Goal: Information Seeking & Learning: Learn about a topic

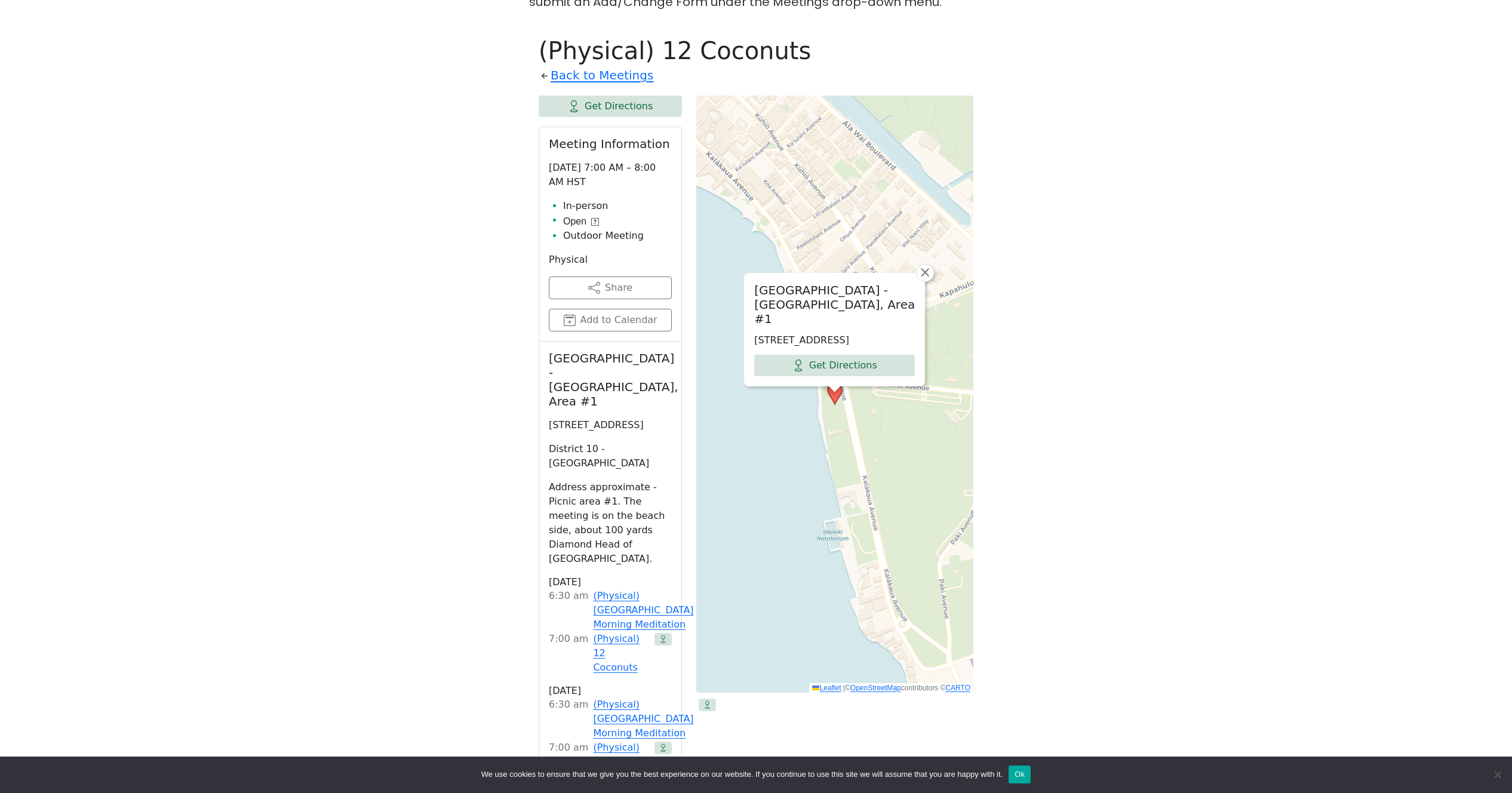
scroll to position [463, 0]
click at [626, 79] on link "Back to Meetings" at bounding box center [602, 76] width 103 height 21
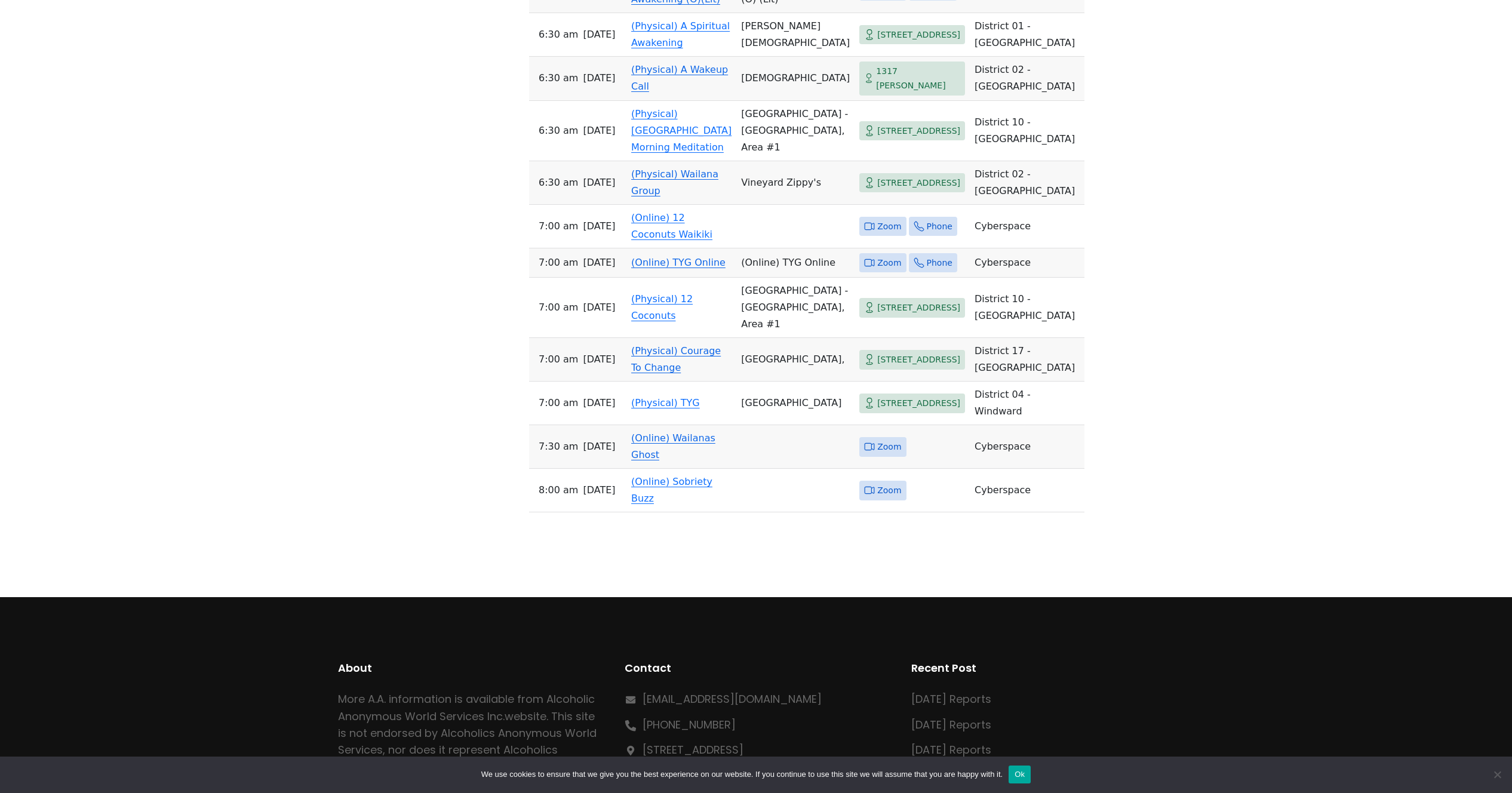
scroll to position [2093, 0]
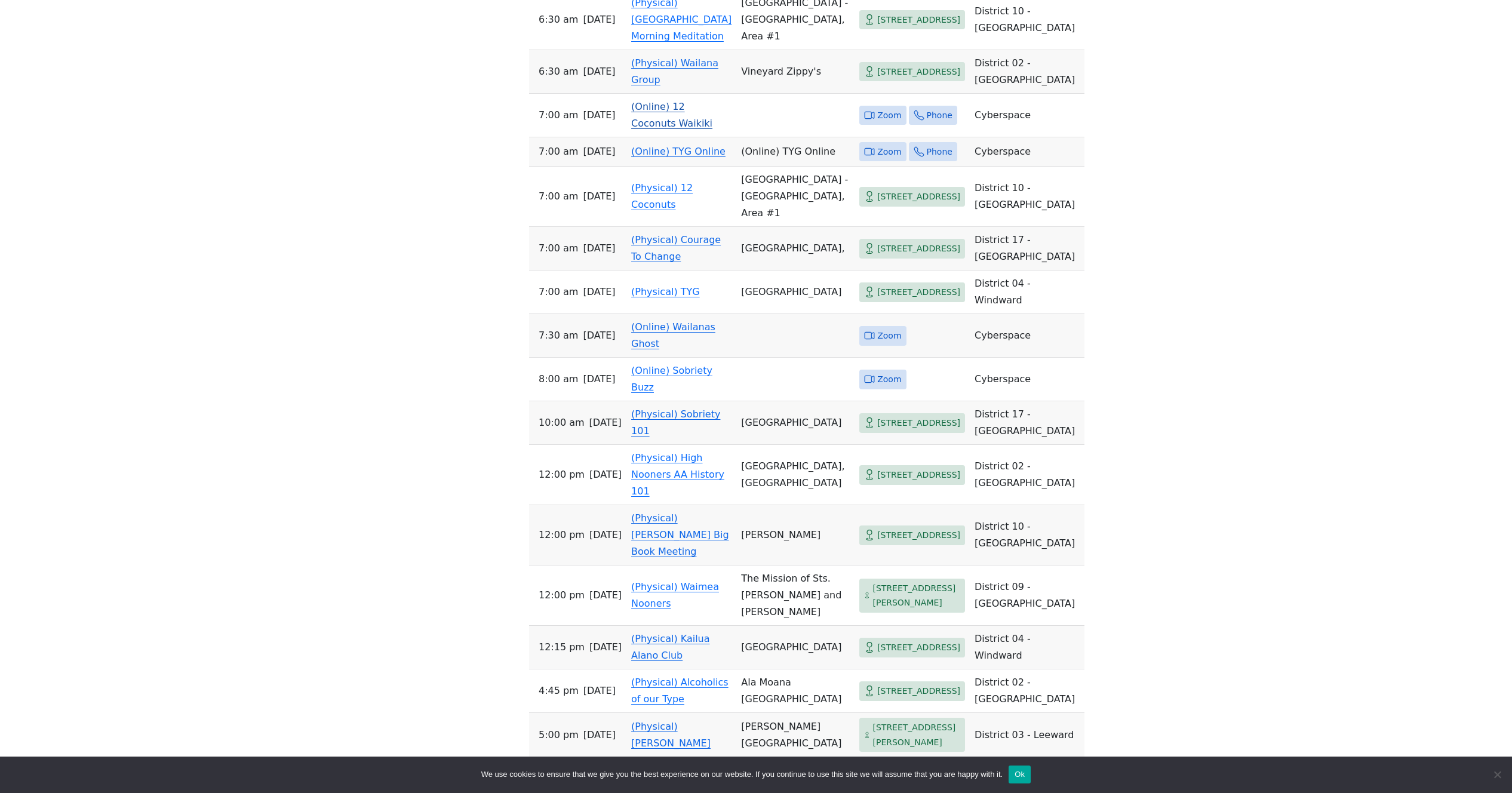
click at [699, 129] on link "(Online) 12 Coconuts Waikiki" at bounding box center [672, 115] width 81 height 28
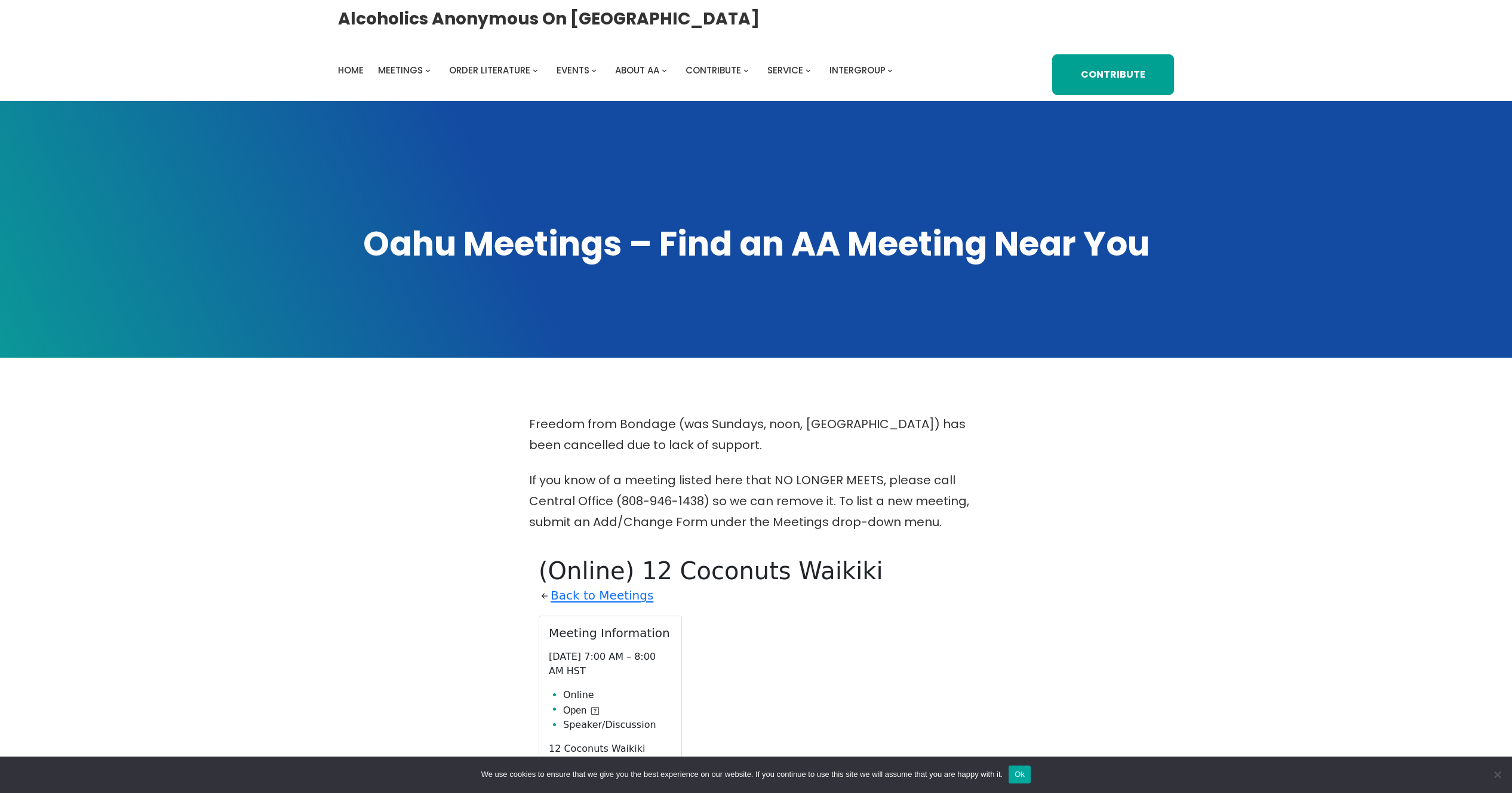
scroll to position [547, 0]
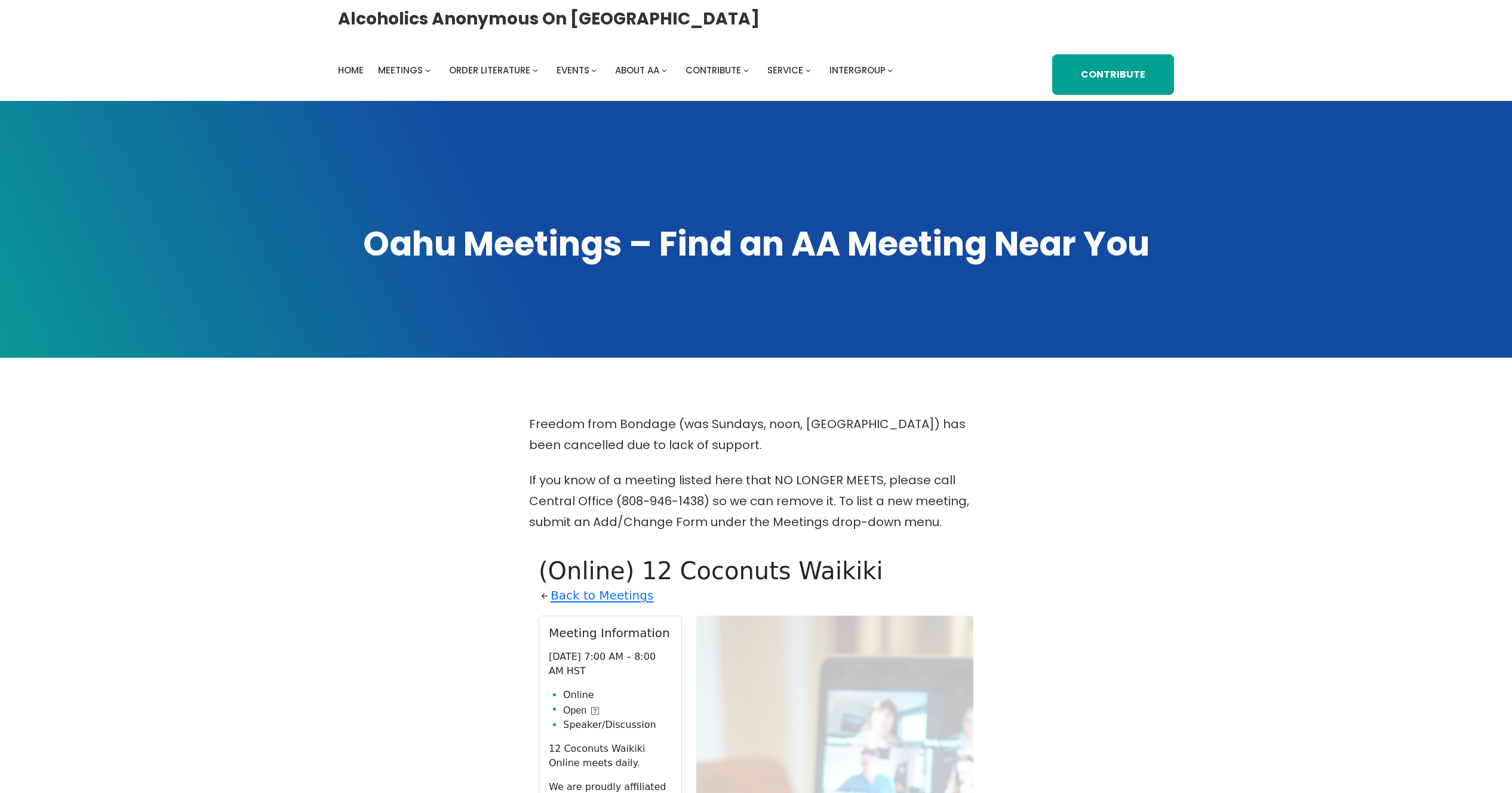
scroll to position [547, 0]
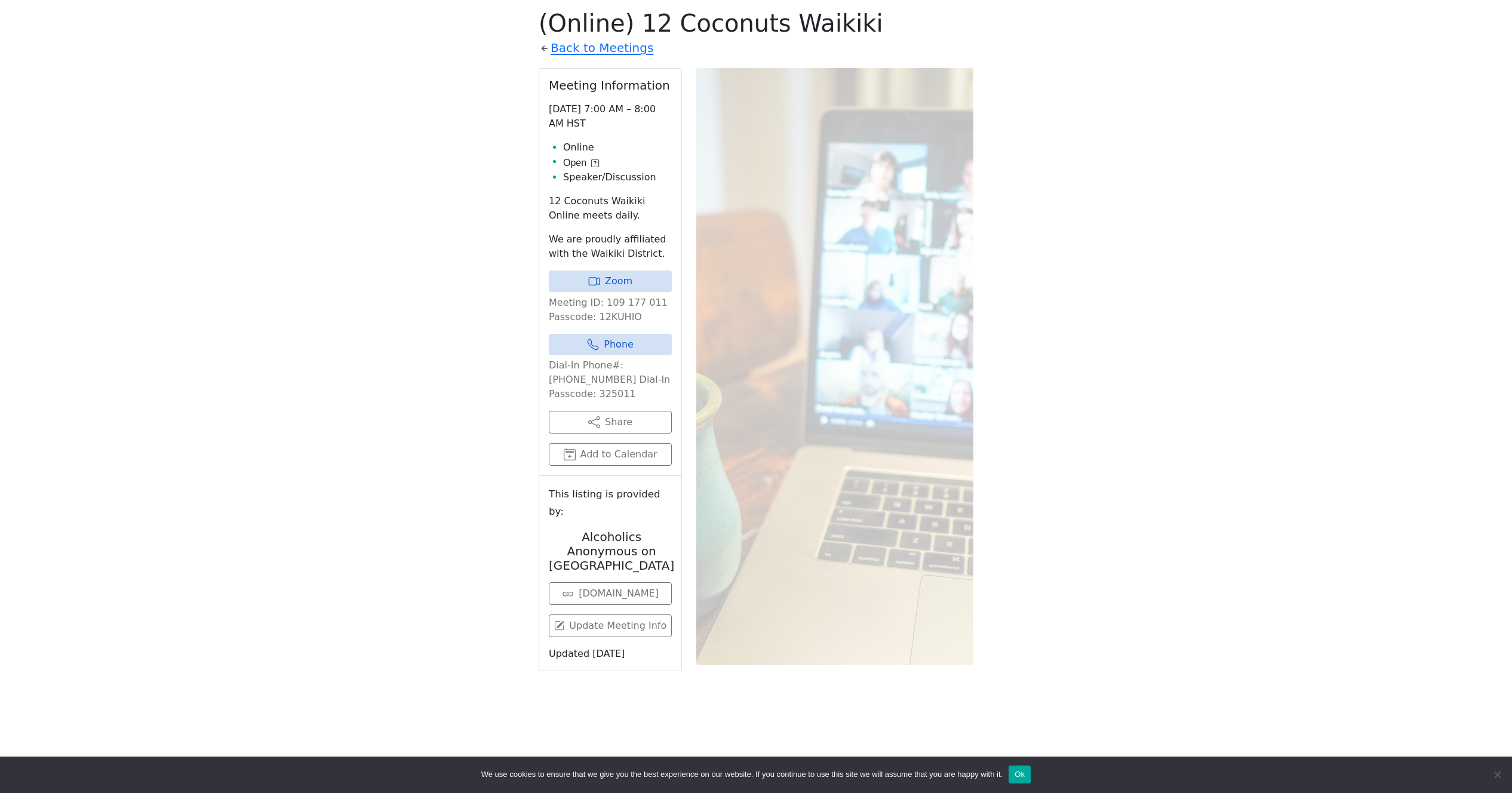
click at [399, 218] on div "Freedom from Bondage (was Sundays, noon, North Shore) has been cancelled due to…" at bounding box center [756, 336] width 1361 height 940
click at [568, 52] on link "Back to Meetings" at bounding box center [602, 48] width 103 height 21
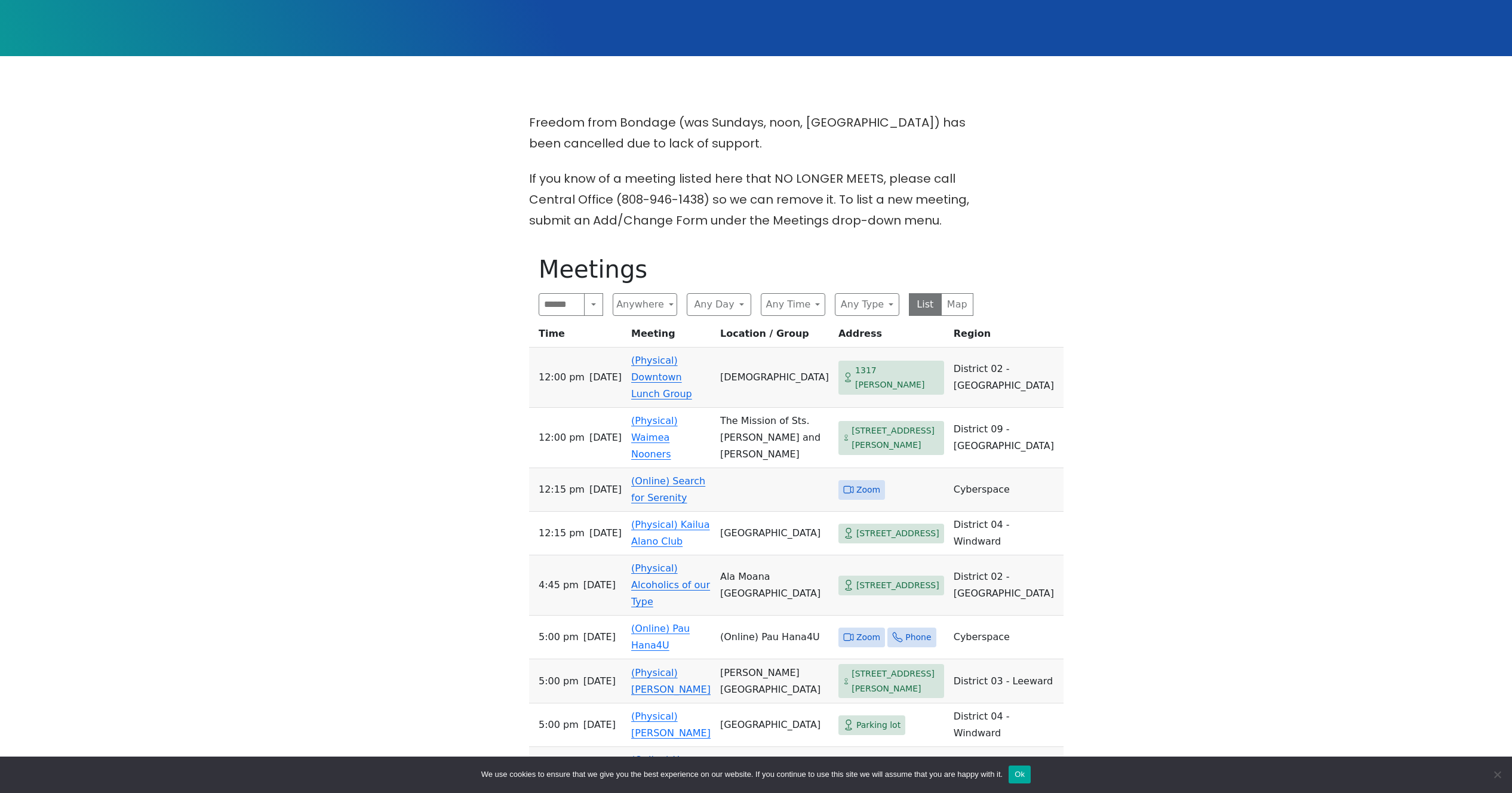
scroll to position [303, 0]
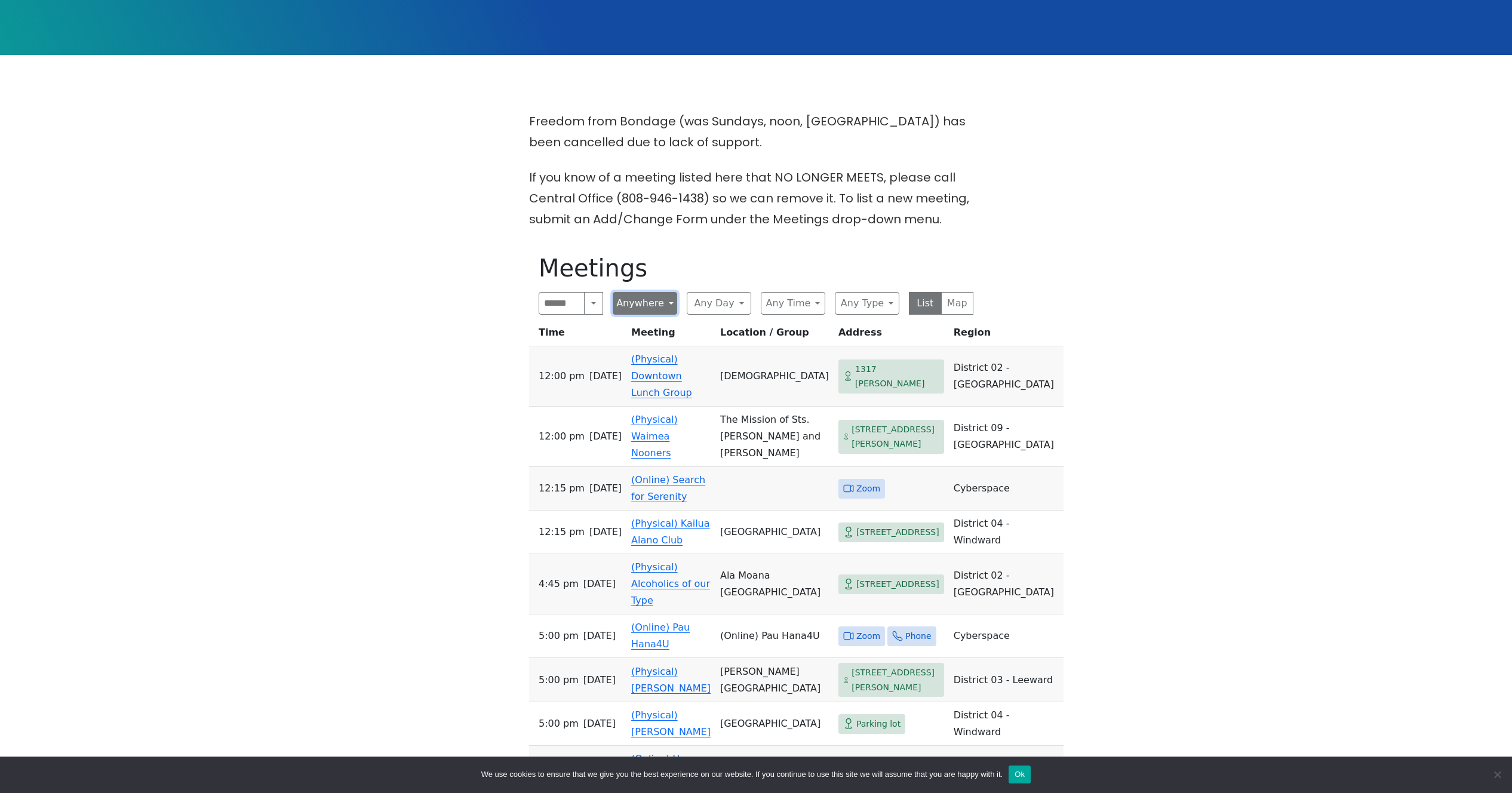
click at [645, 295] on button "Anywhere" at bounding box center [645, 303] width 65 height 23
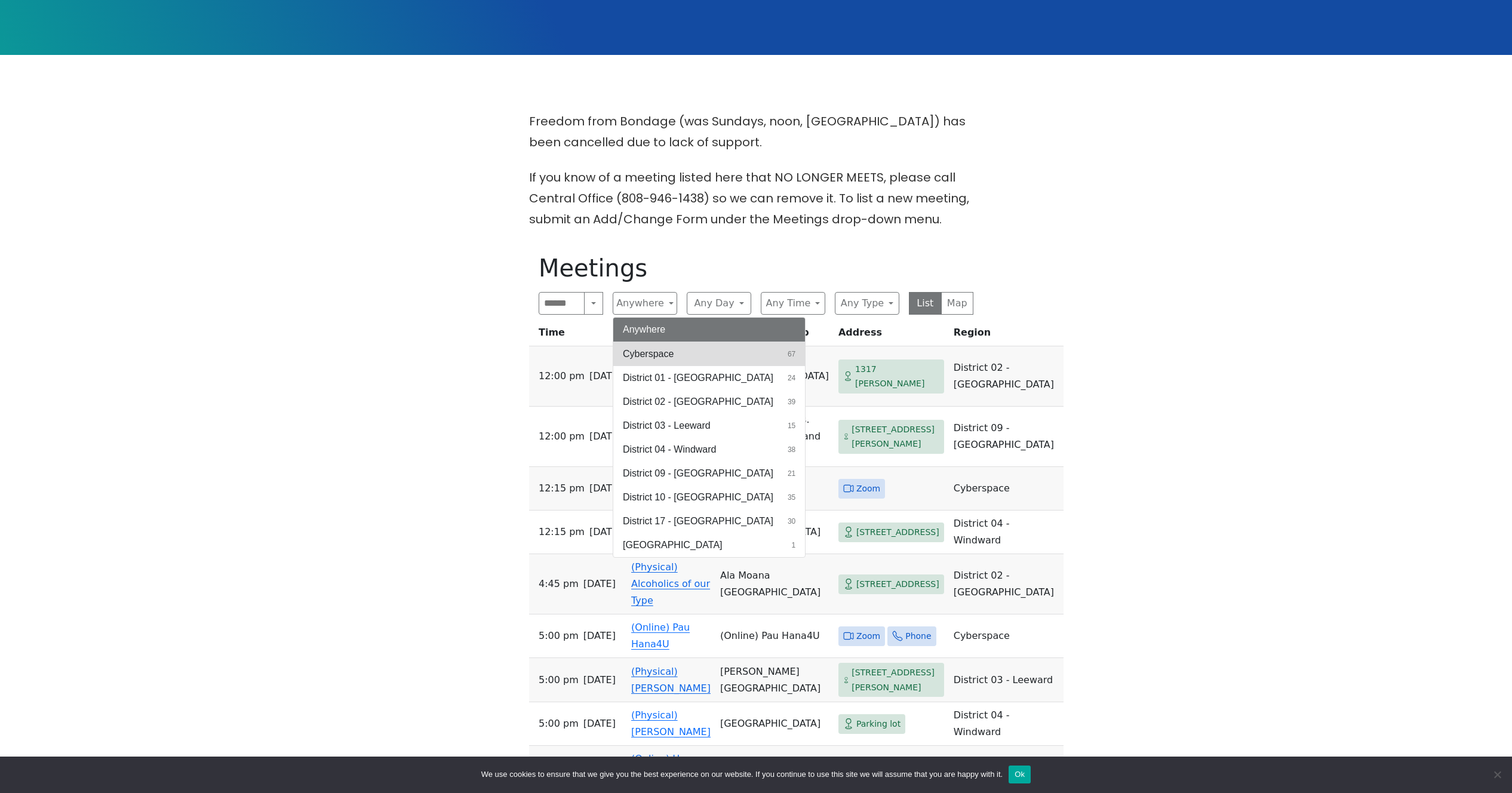
click at [645, 356] on span "Cyberspace" at bounding box center [648, 354] width 51 height 15
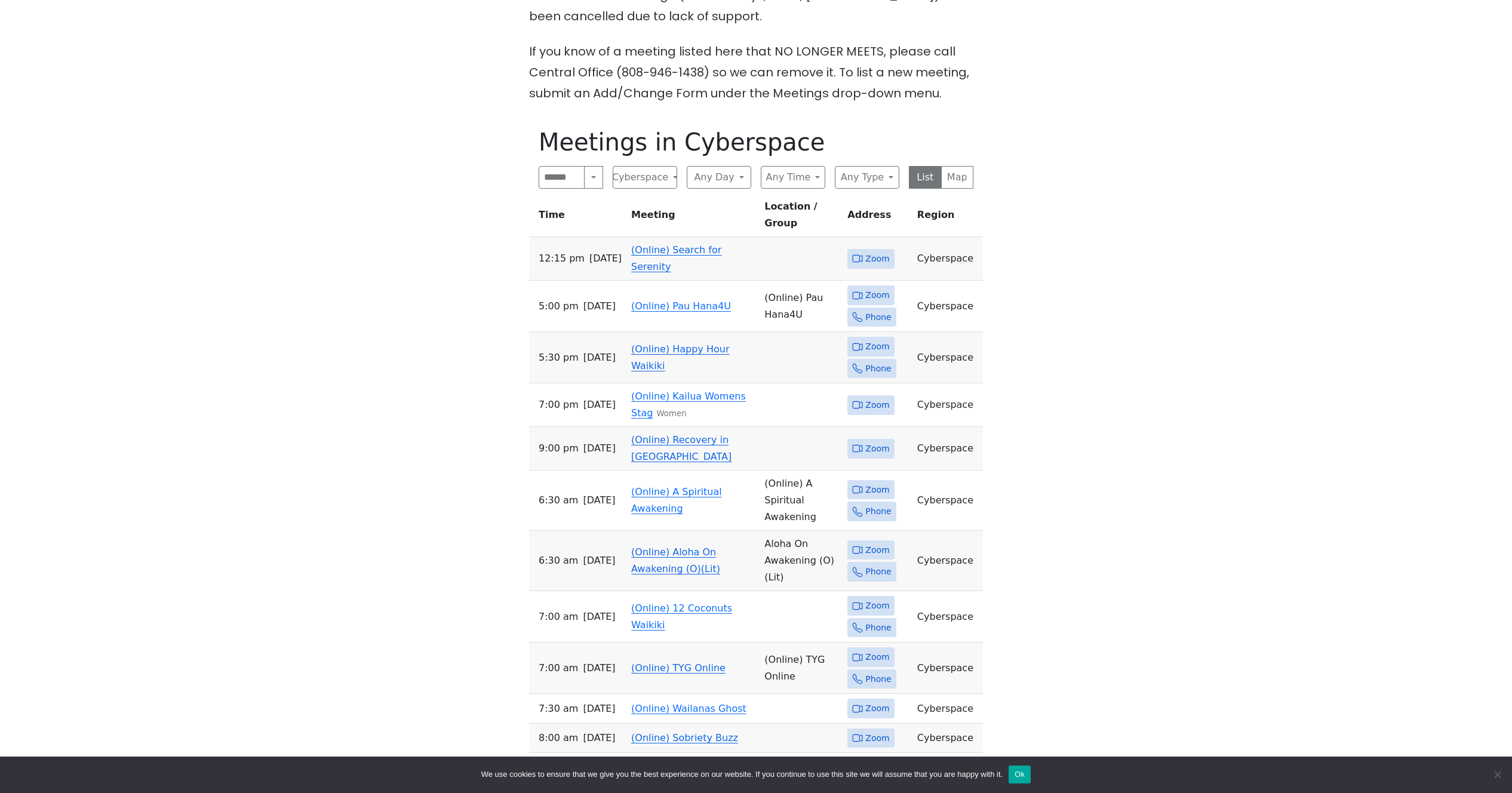
scroll to position [450, 0]
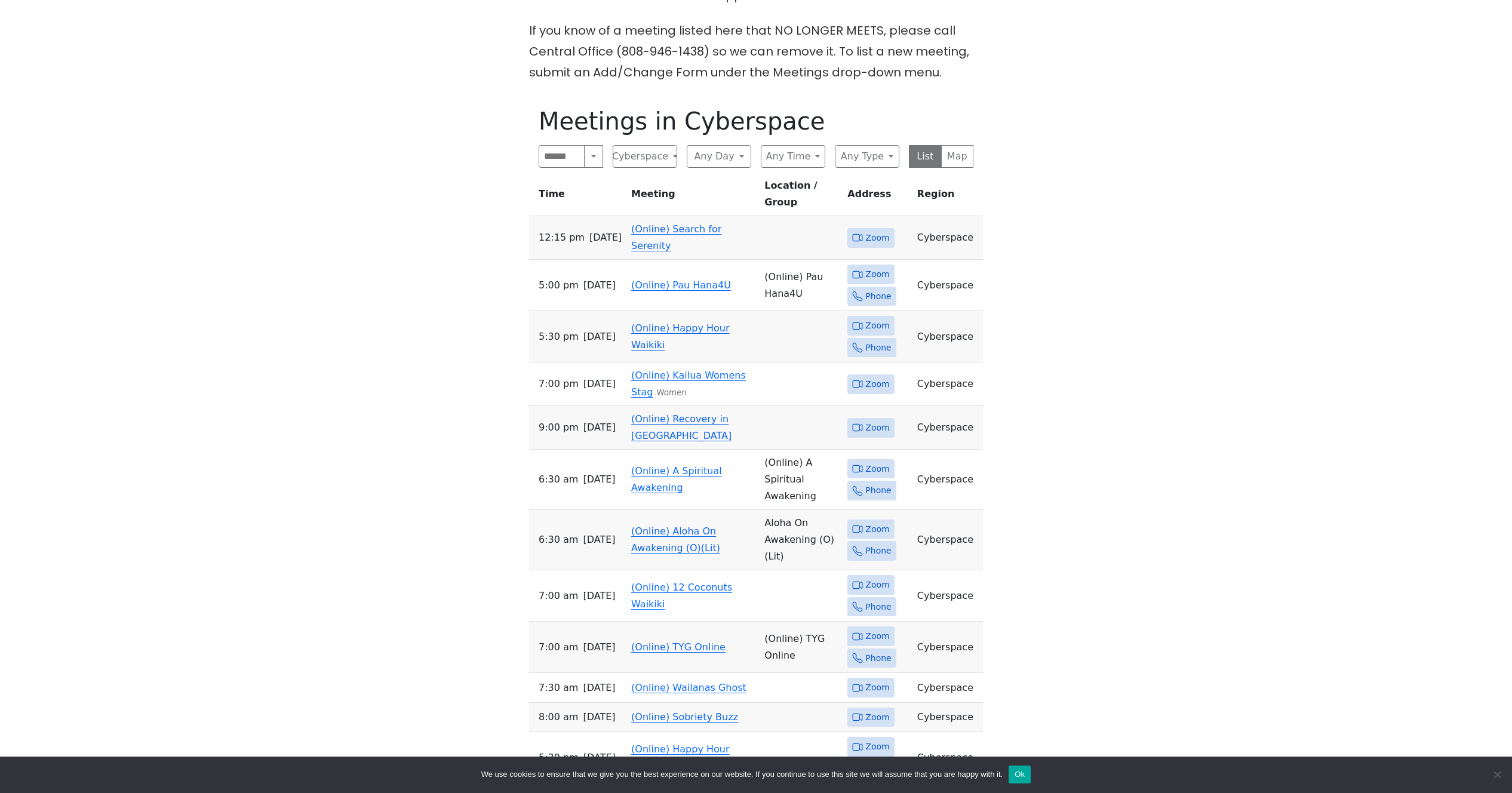
click at [685, 410] on td "(Online) Recovery in [GEOGRAPHIC_DATA]" at bounding box center [693, 427] width 133 height 44
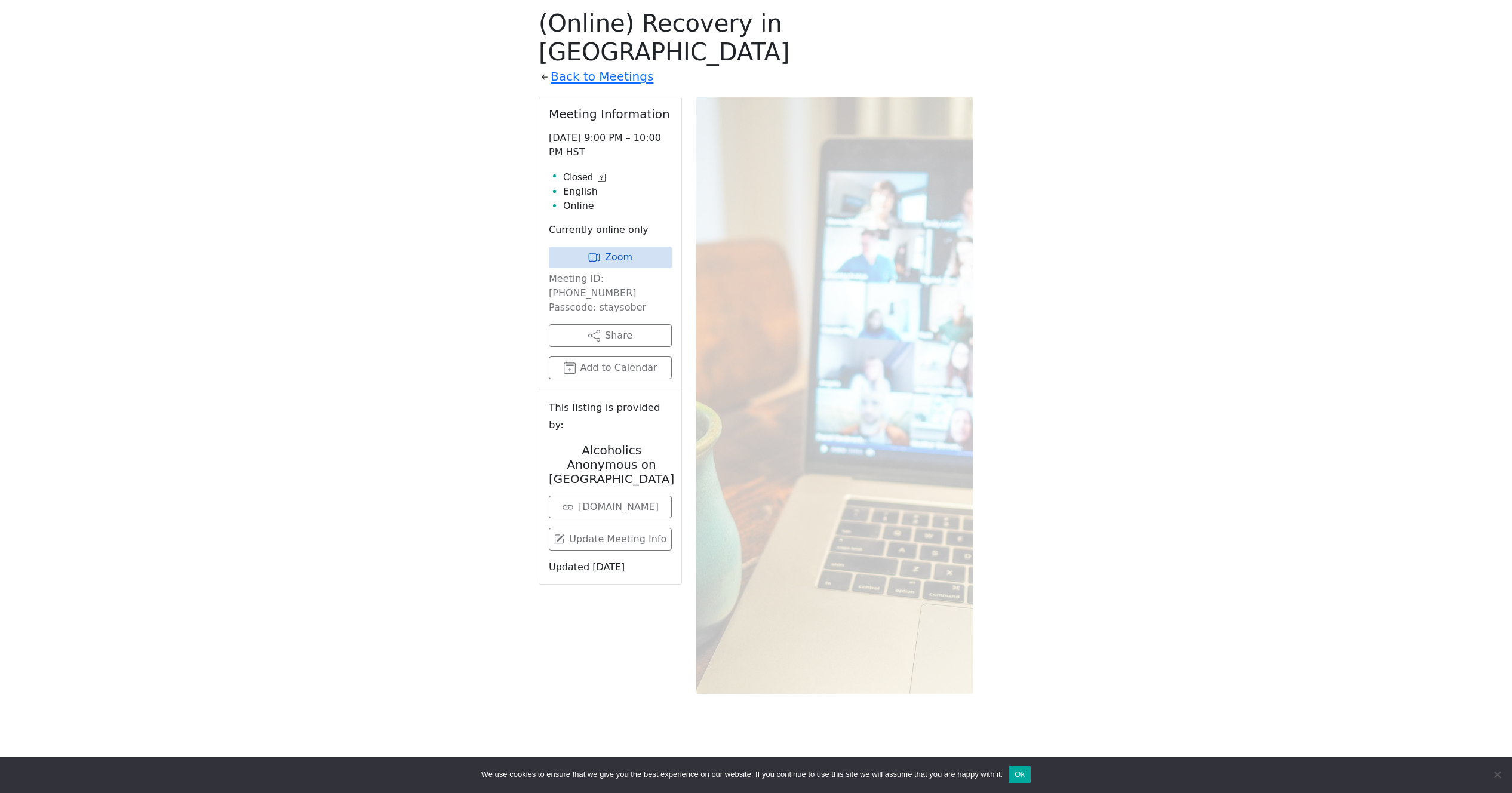
scroll to position [450, 0]
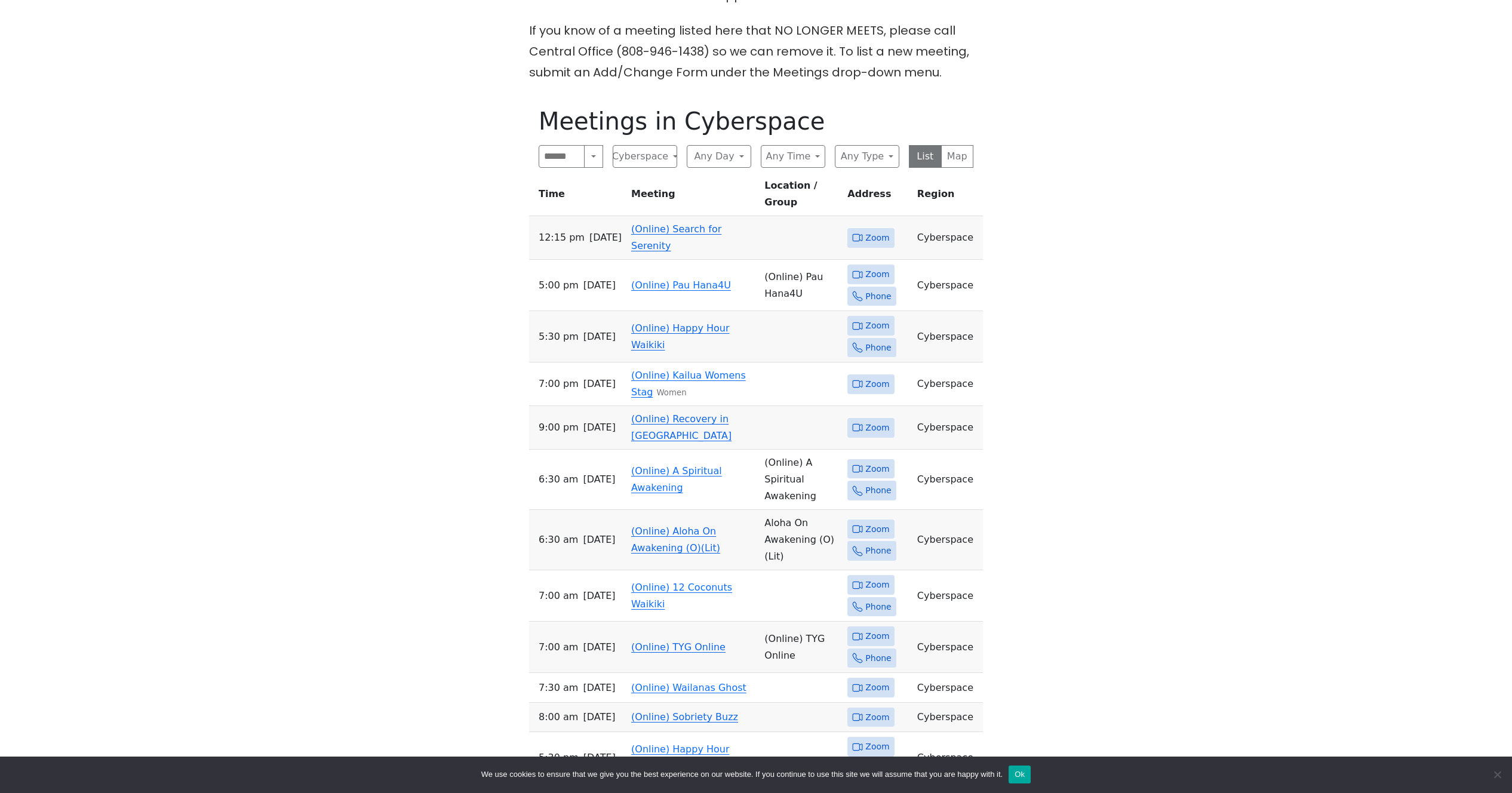
click at [689, 413] on link "(Online) Recovery in Da House" at bounding box center [681, 427] width 100 height 28
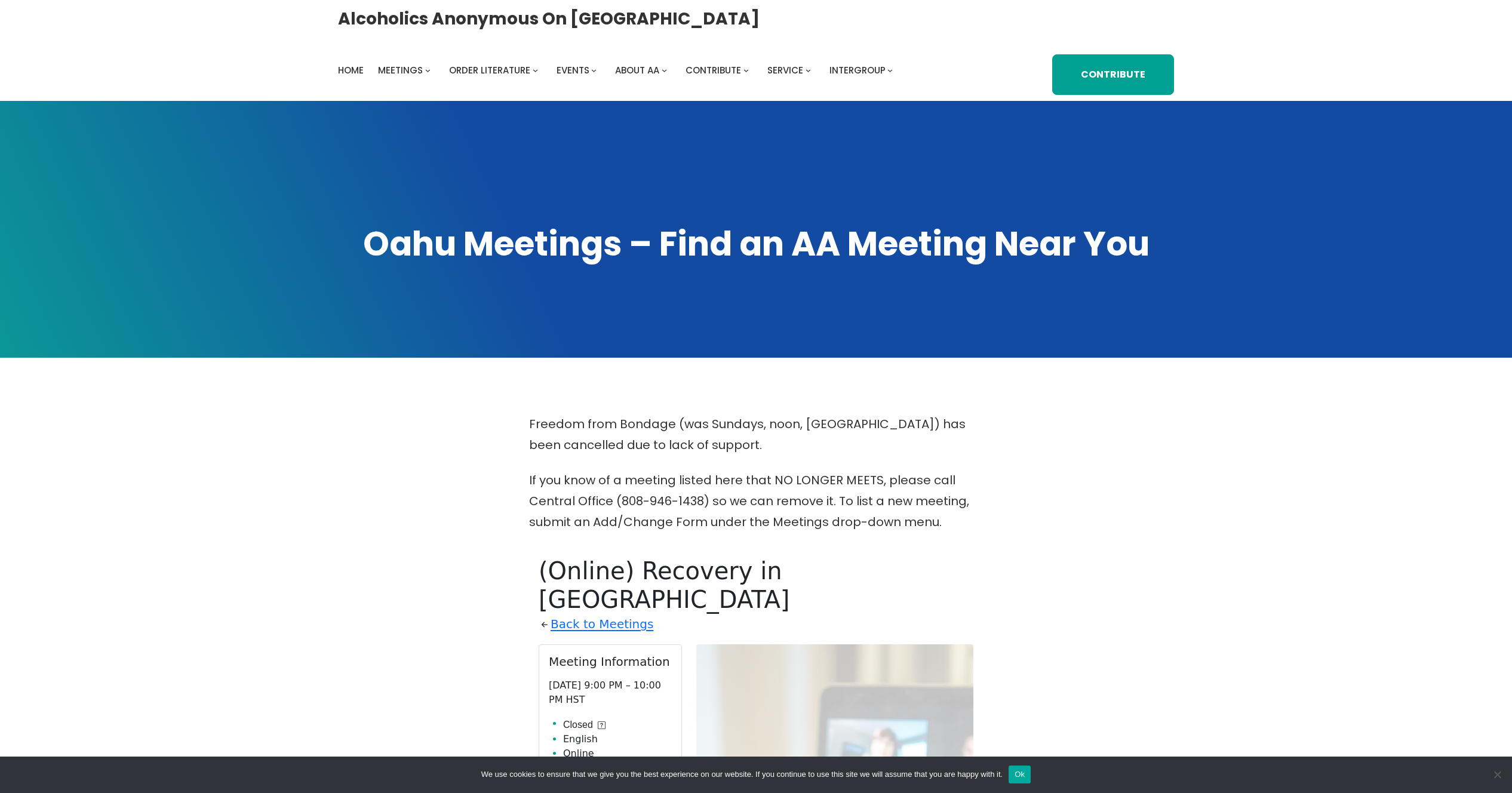
scroll to position [547, 0]
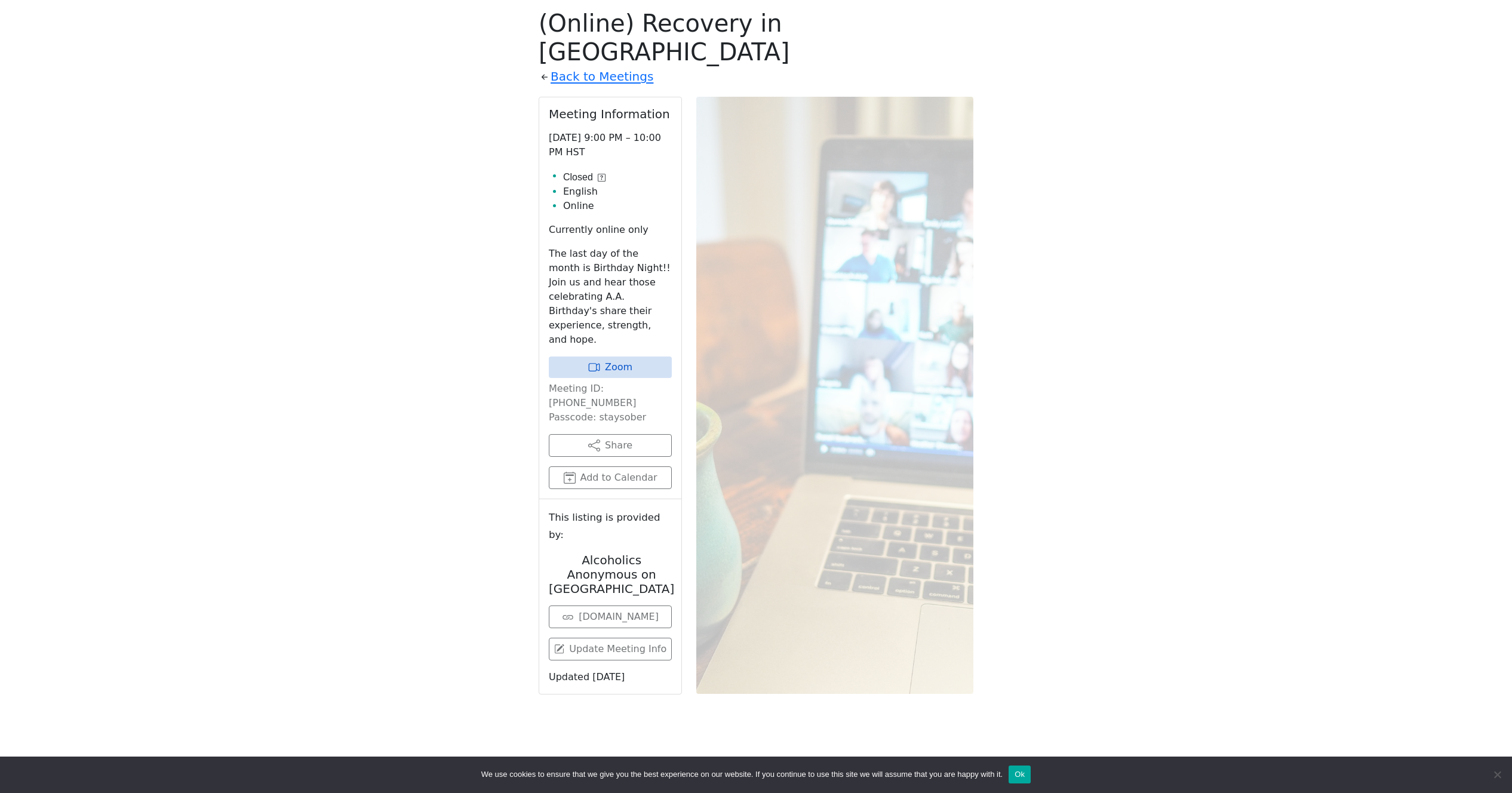
click at [286, 190] on div "Freedom from Bondage (was Sundays, noon, North Shore) has been cancelled due to…" at bounding box center [756, 336] width 1361 height 940
click at [593, 66] on link "Back to Meetings" at bounding box center [602, 76] width 103 height 21
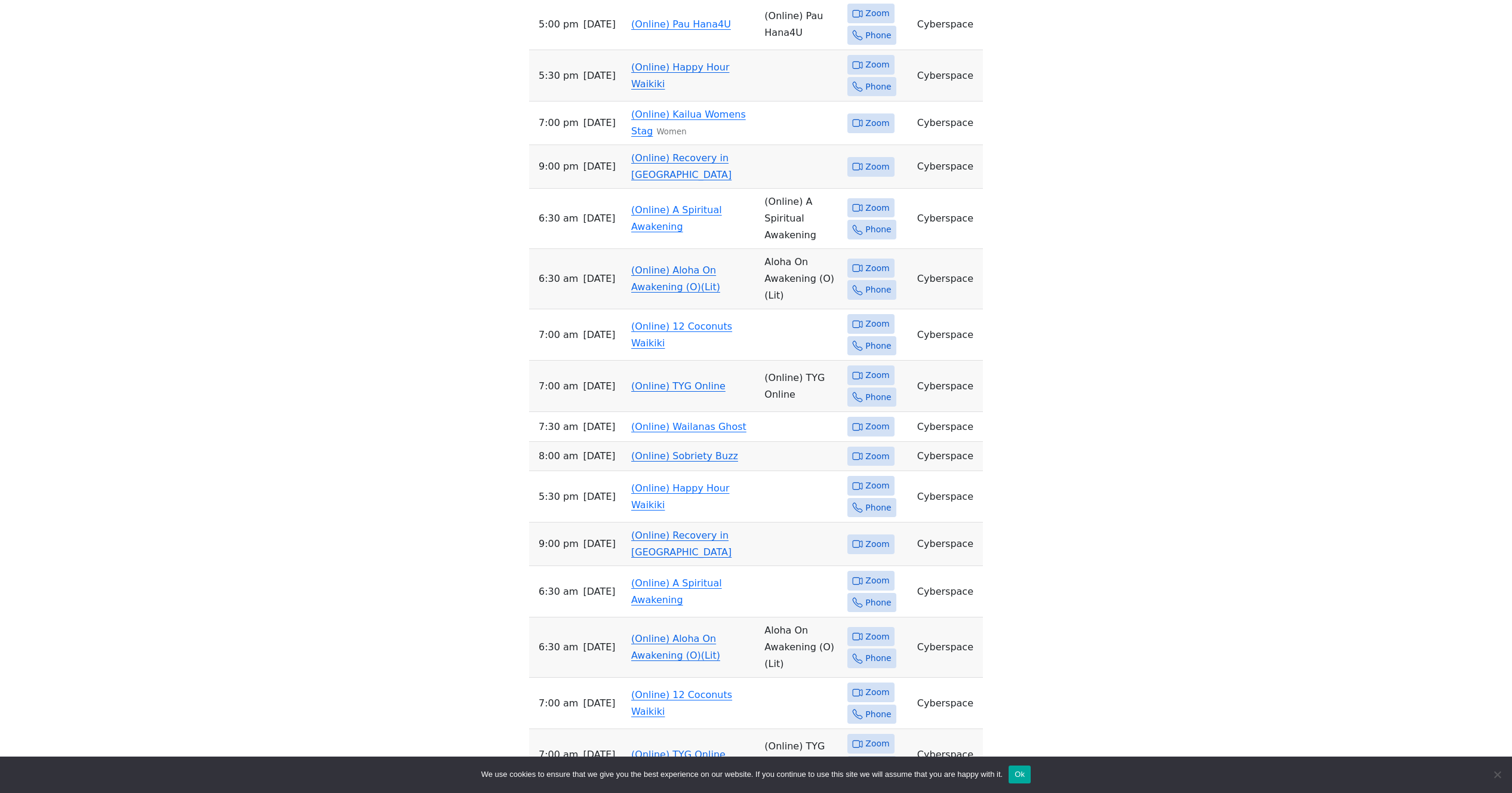
scroll to position [711, 0]
click at [666, 456] on link "(Online) Sobriety Buzz" at bounding box center [685, 455] width 107 height 11
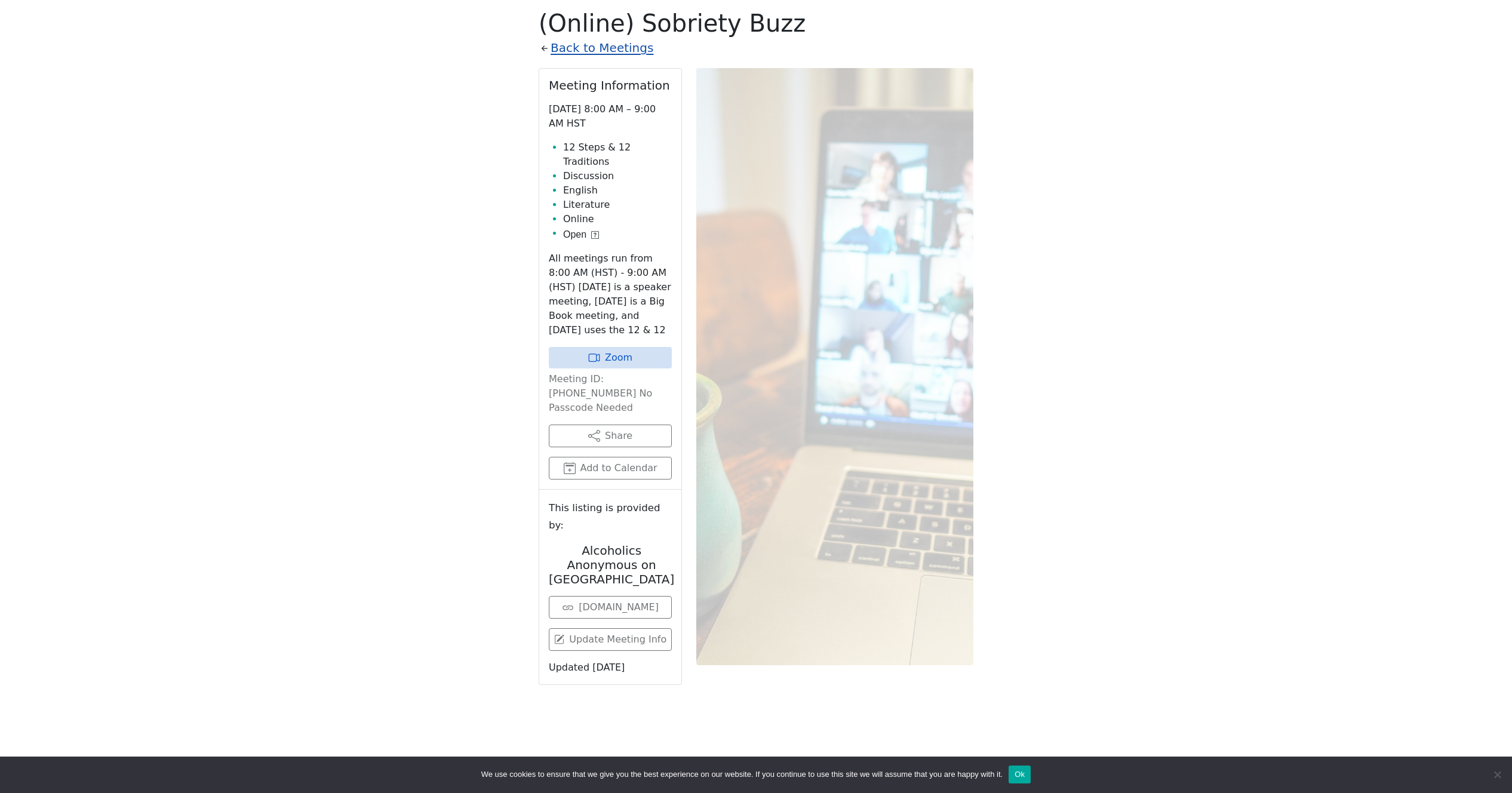
click at [621, 55] on link "Back to Meetings" at bounding box center [602, 48] width 103 height 21
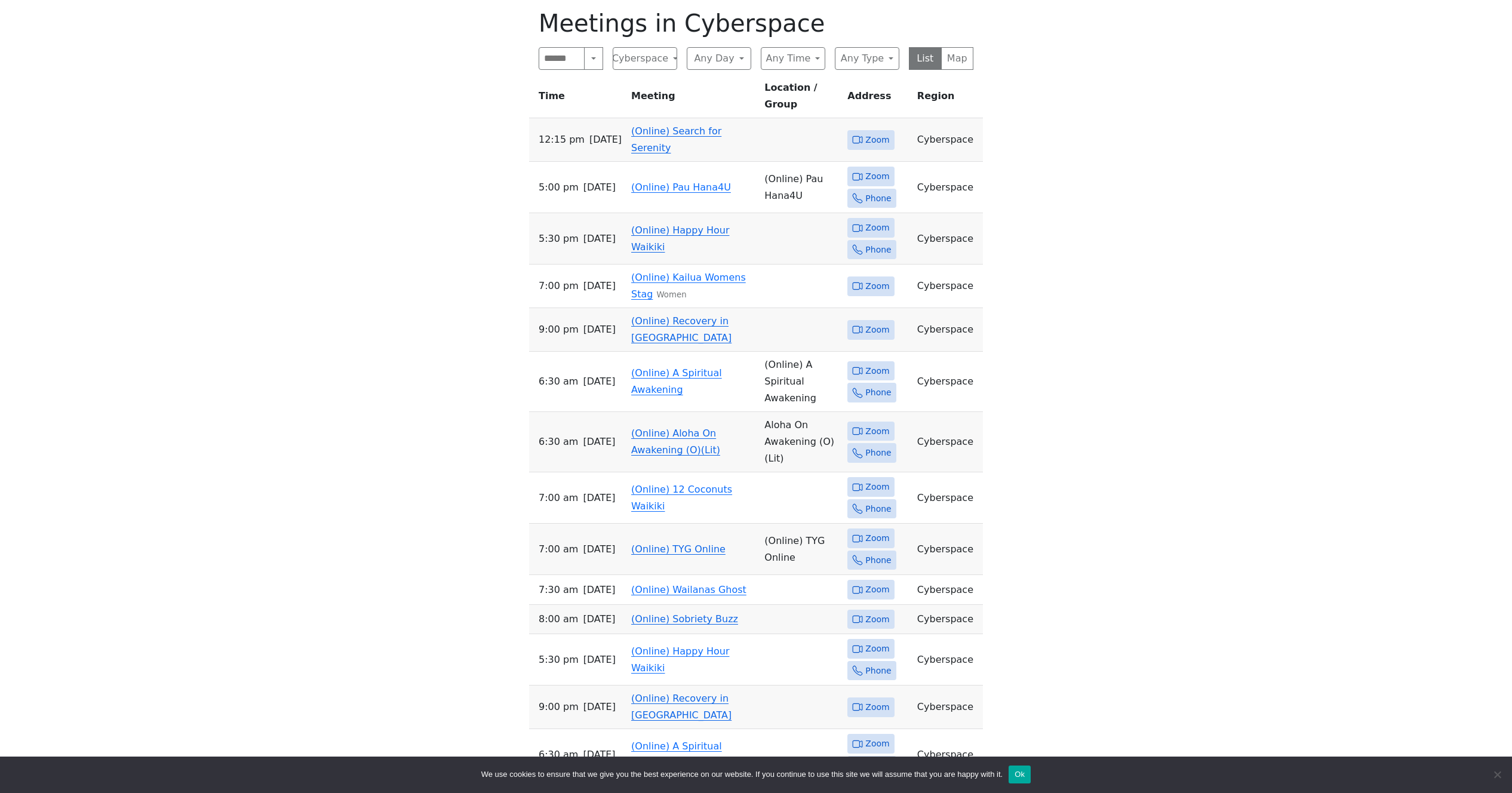
click at [694, 315] on link "(Online) Recovery in Da House" at bounding box center [681, 329] width 100 height 28
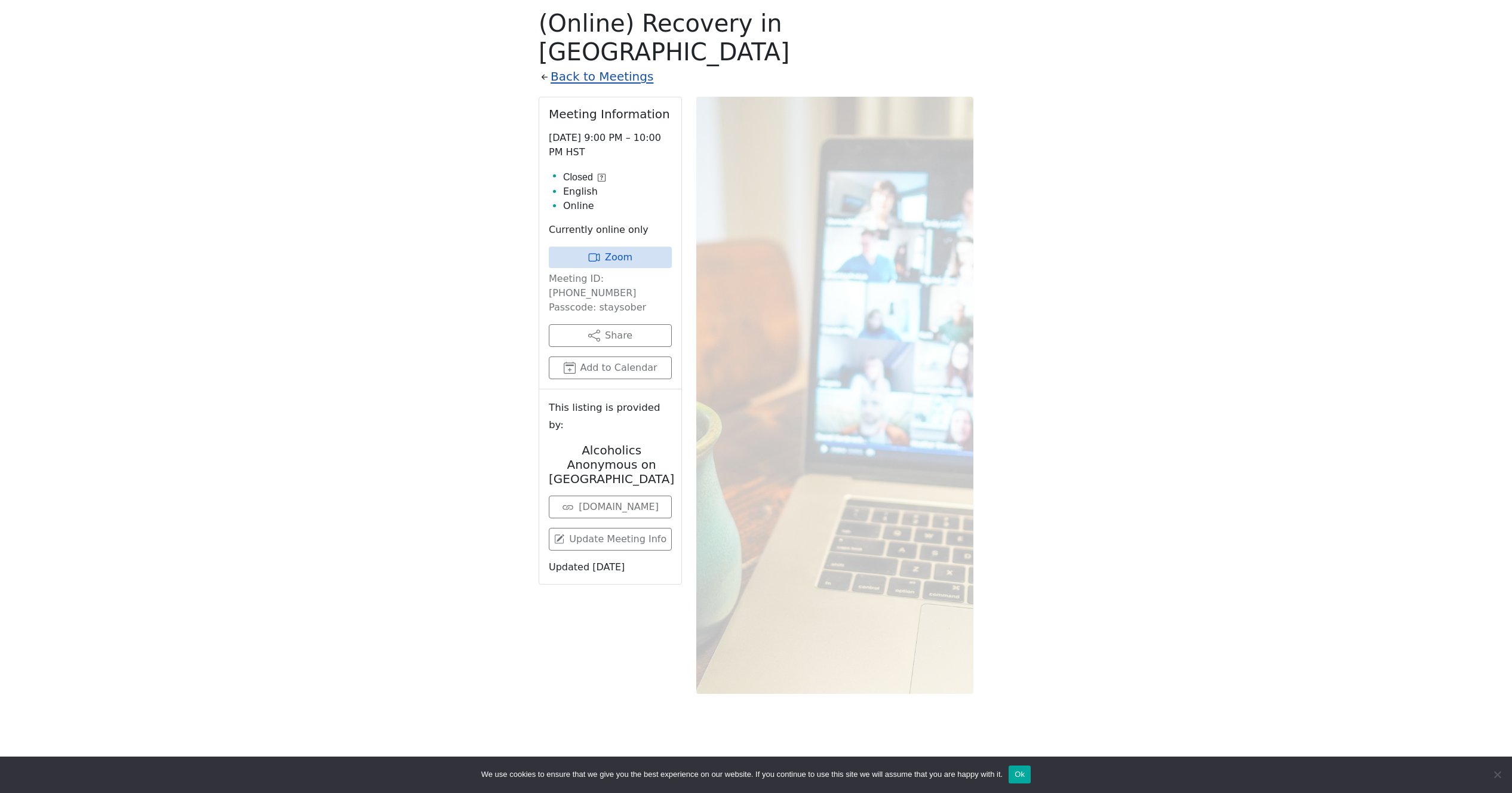
click at [585, 66] on link "Back to Meetings" at bounding box center [602, 76] width 103 height 21
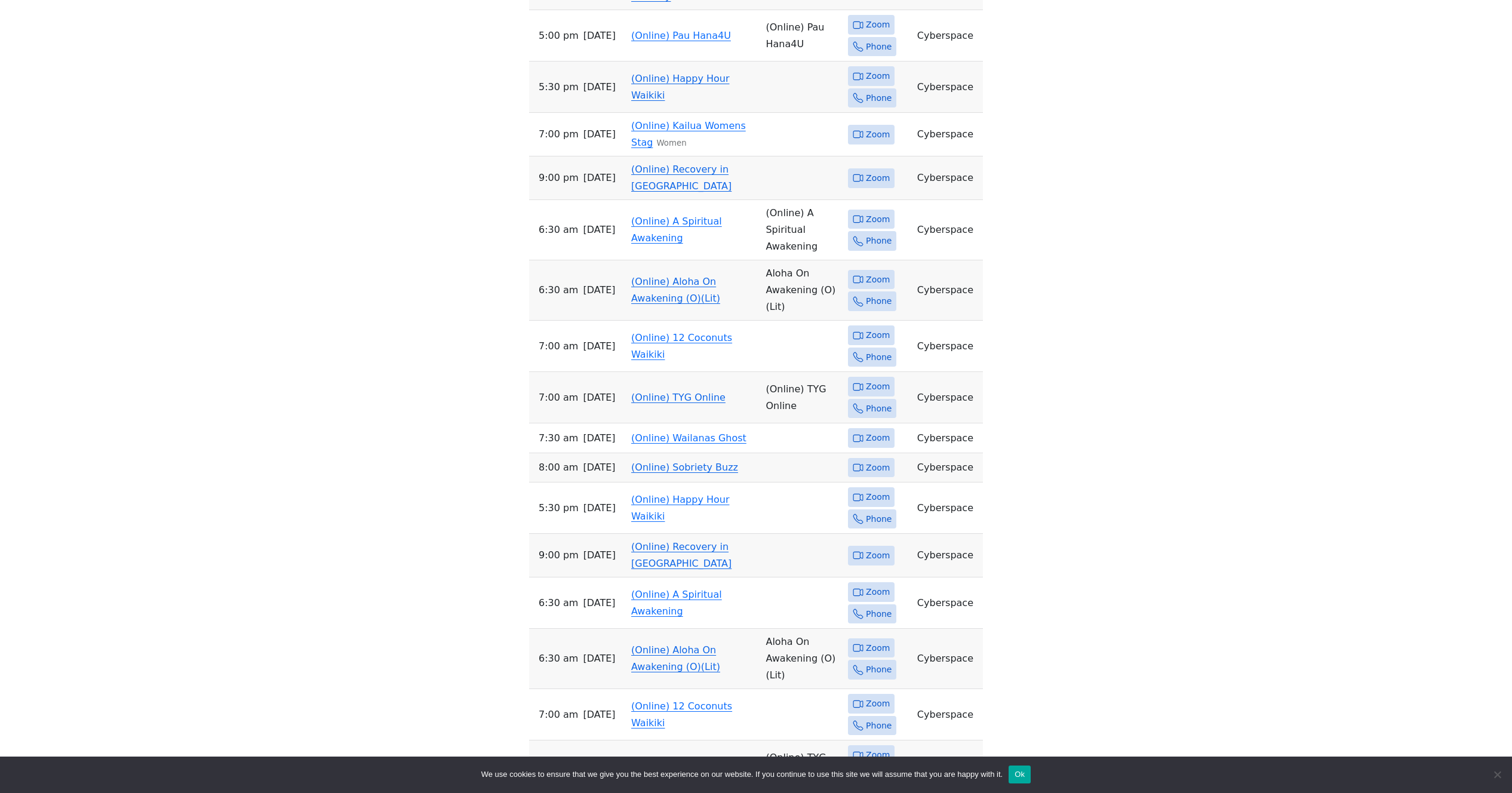
scroll to position [721, 0]
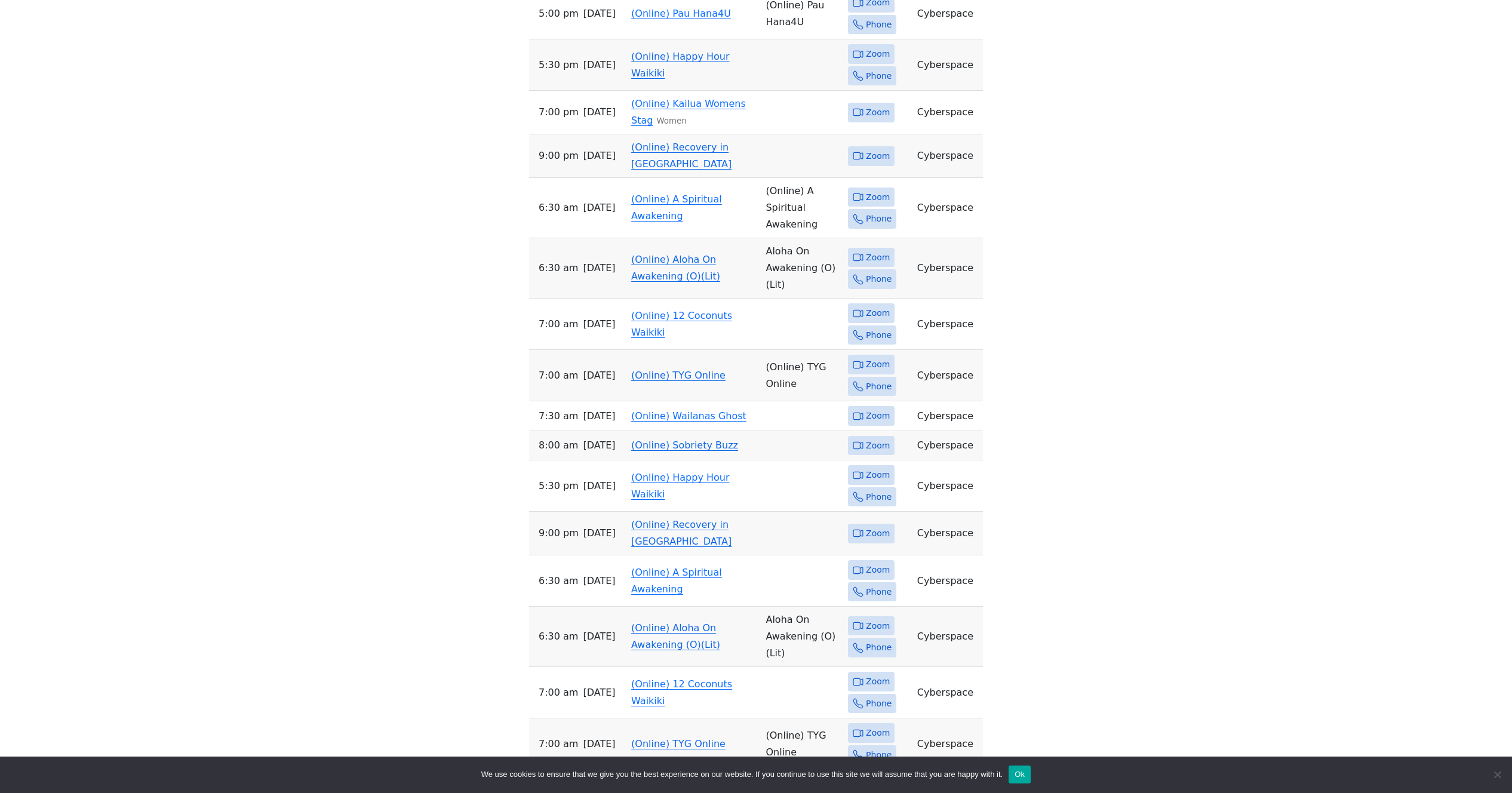
click at [689, 431] on td "(Online) Sobriety Buzz" at bounding box center [693, 446] width 135 height 30
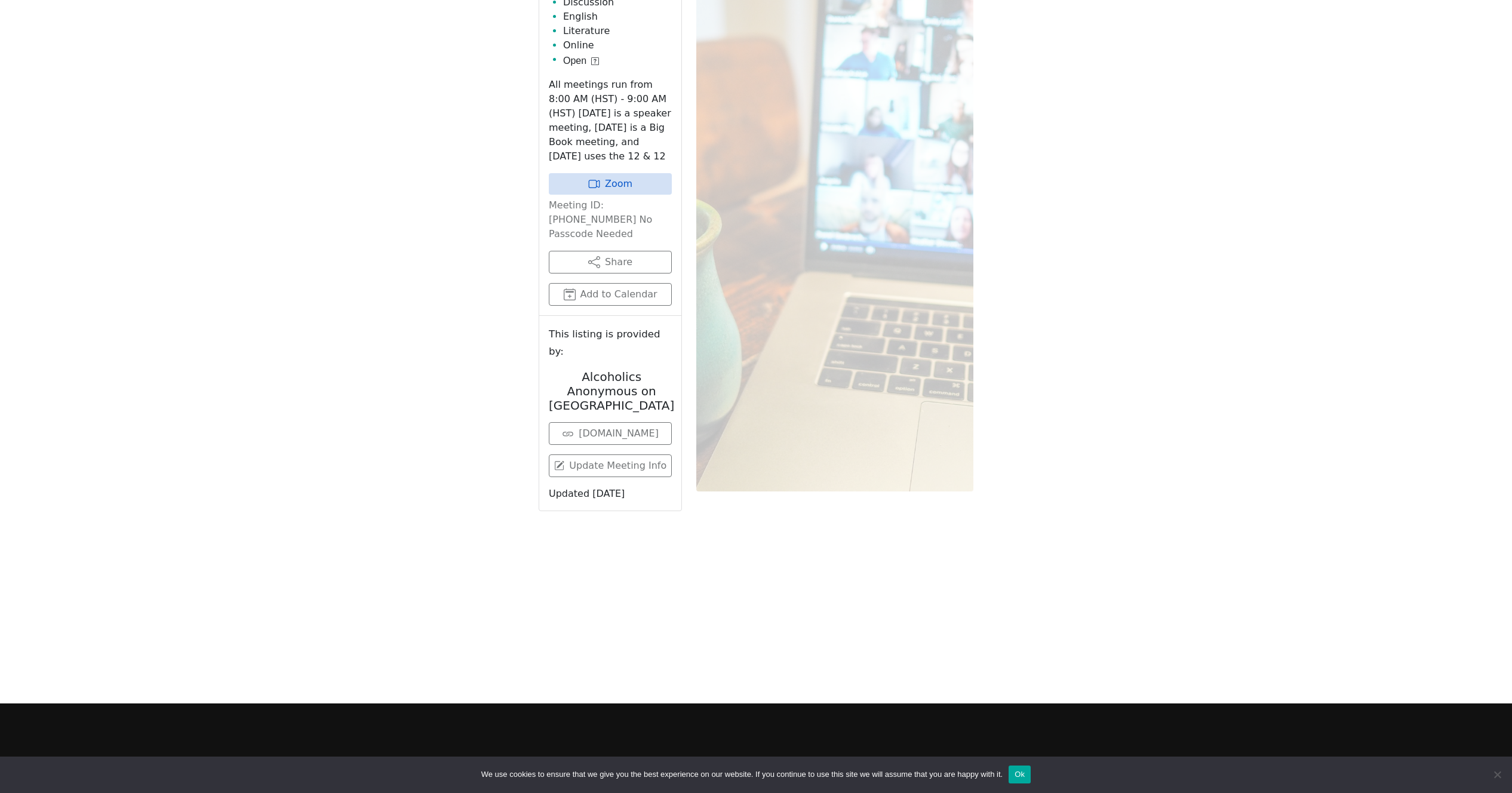
scroll to position [547, 0]
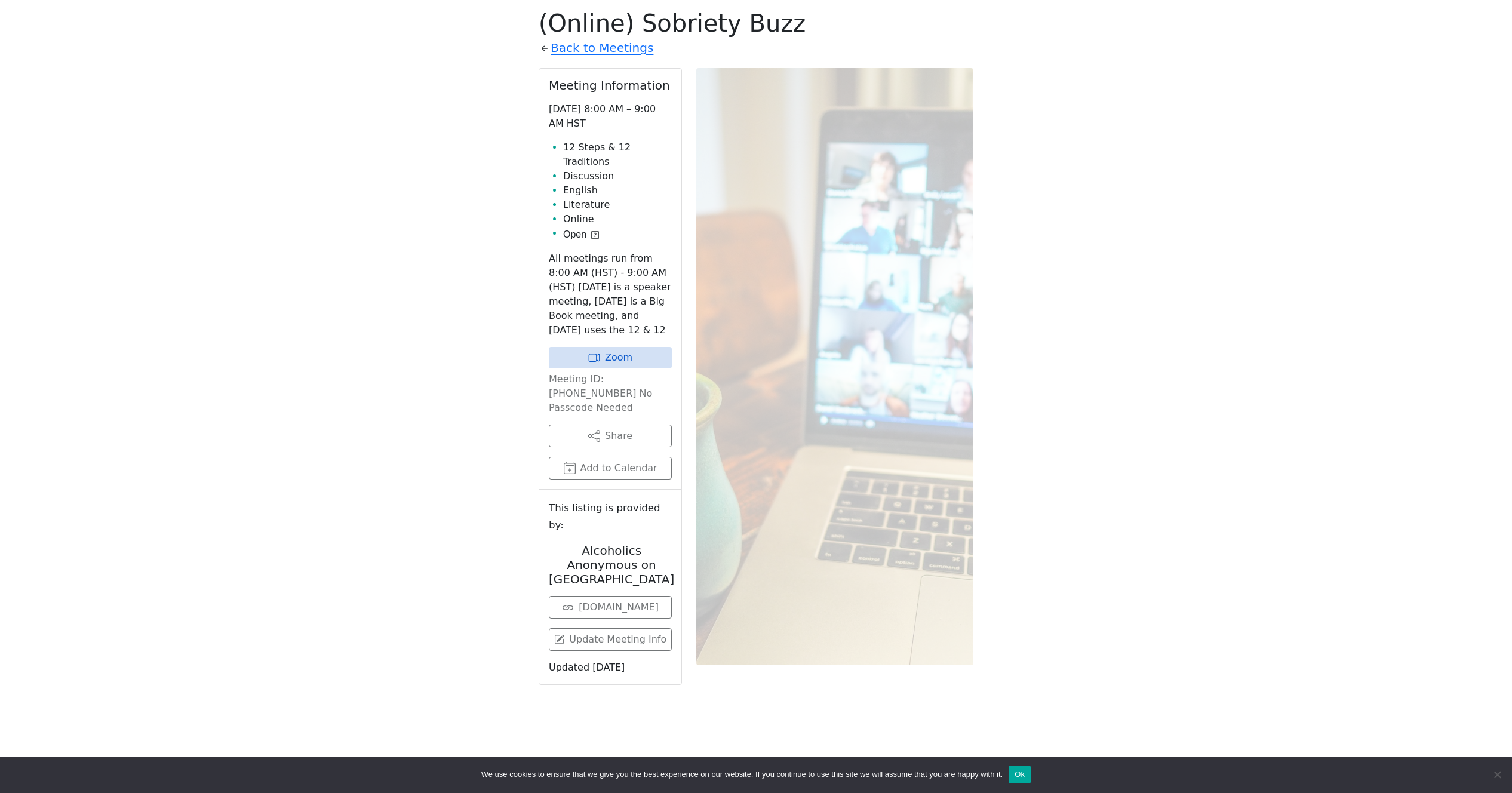
click at [425, 151] on div "Freedom from Bondage (was Sundays, noon, North Shore) has been cancelled due to…" at bounding box center [756, 336] width 1361 height 940
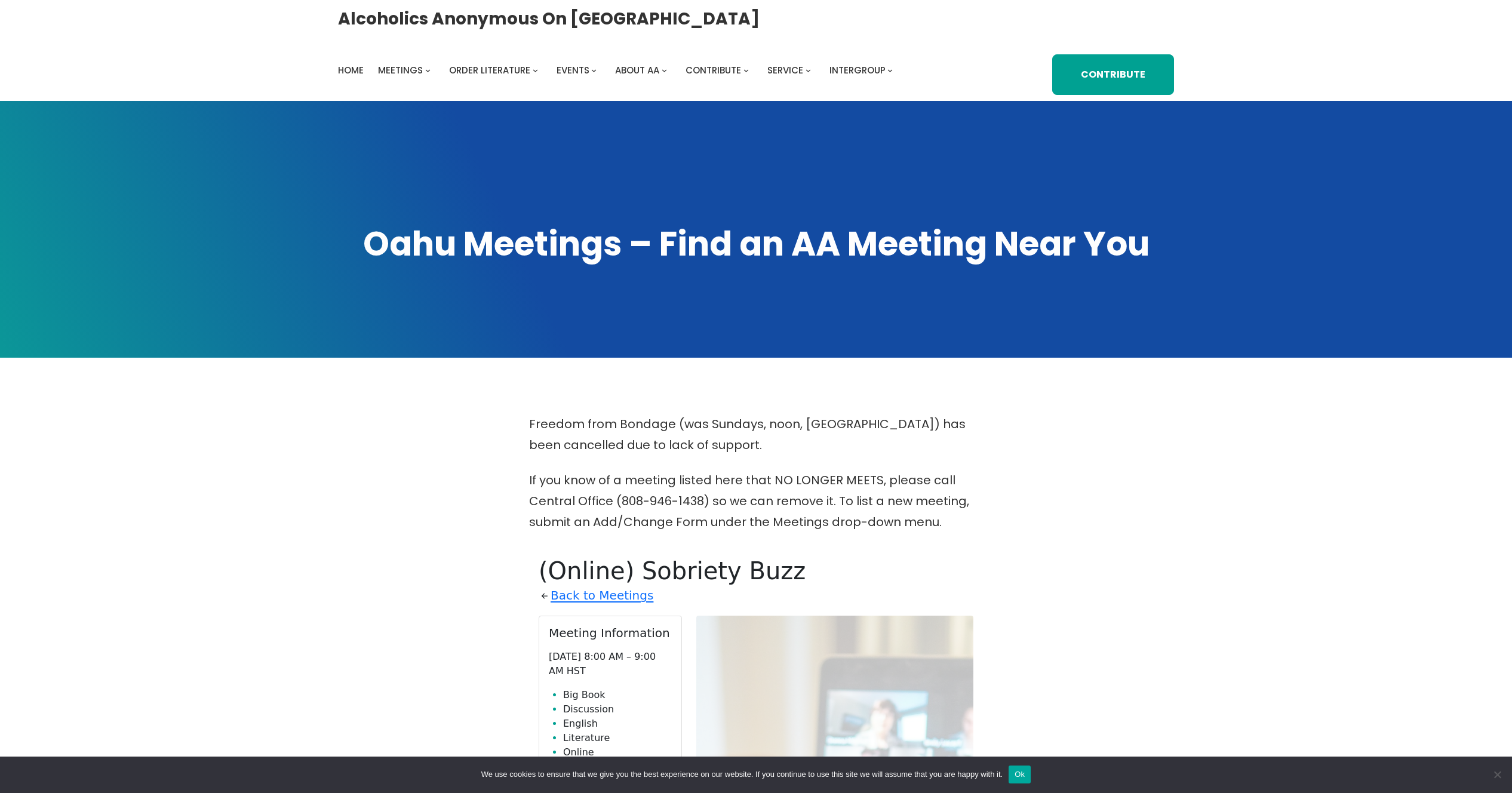
scroll to position [547, 0]
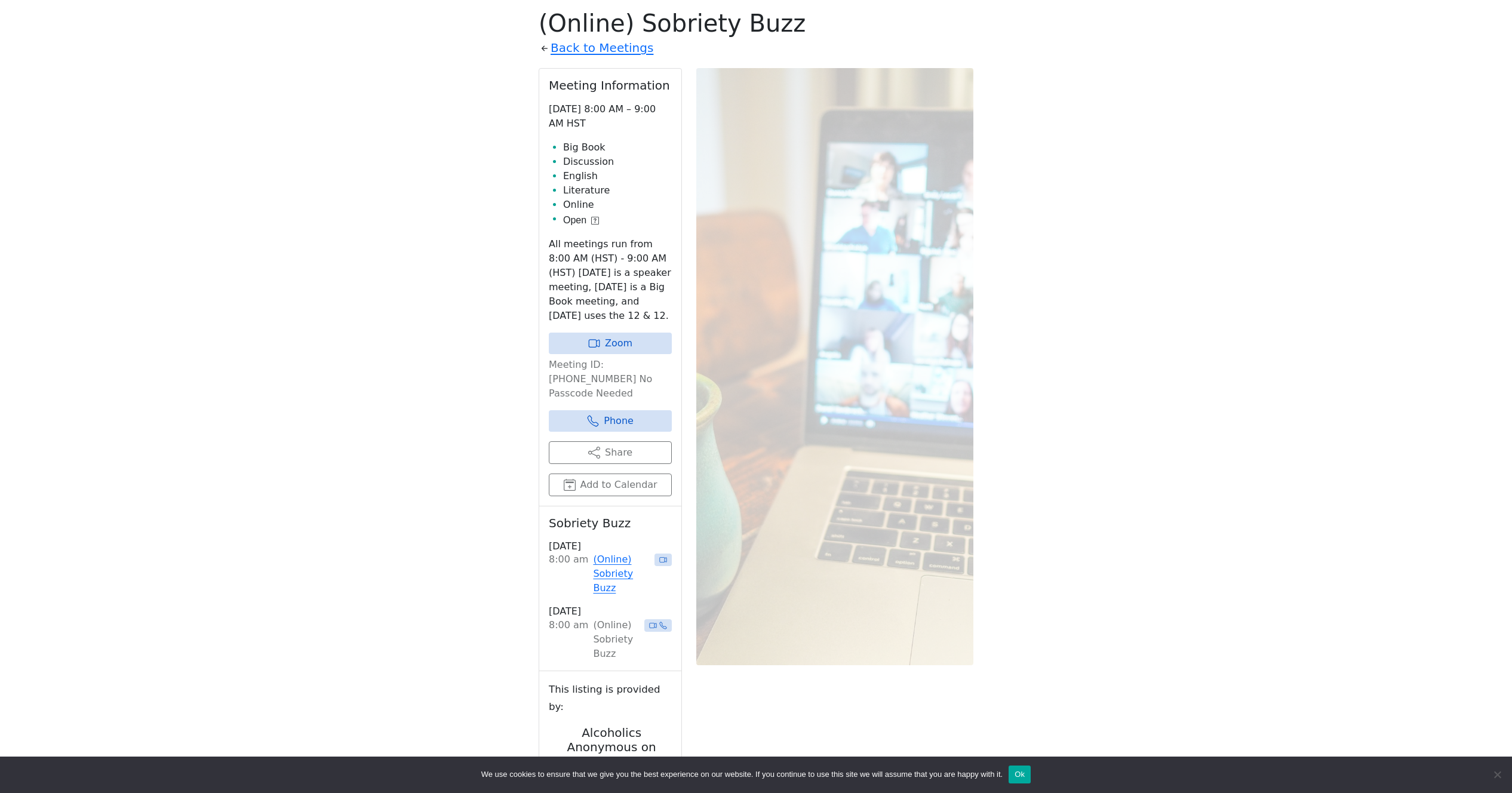
click at [354, 124] on div "Freedom from Bondage (was Sundays, noon, North Shore) has been cancelled due to…" at bounding box center [756, 378] width 1361 height 1024
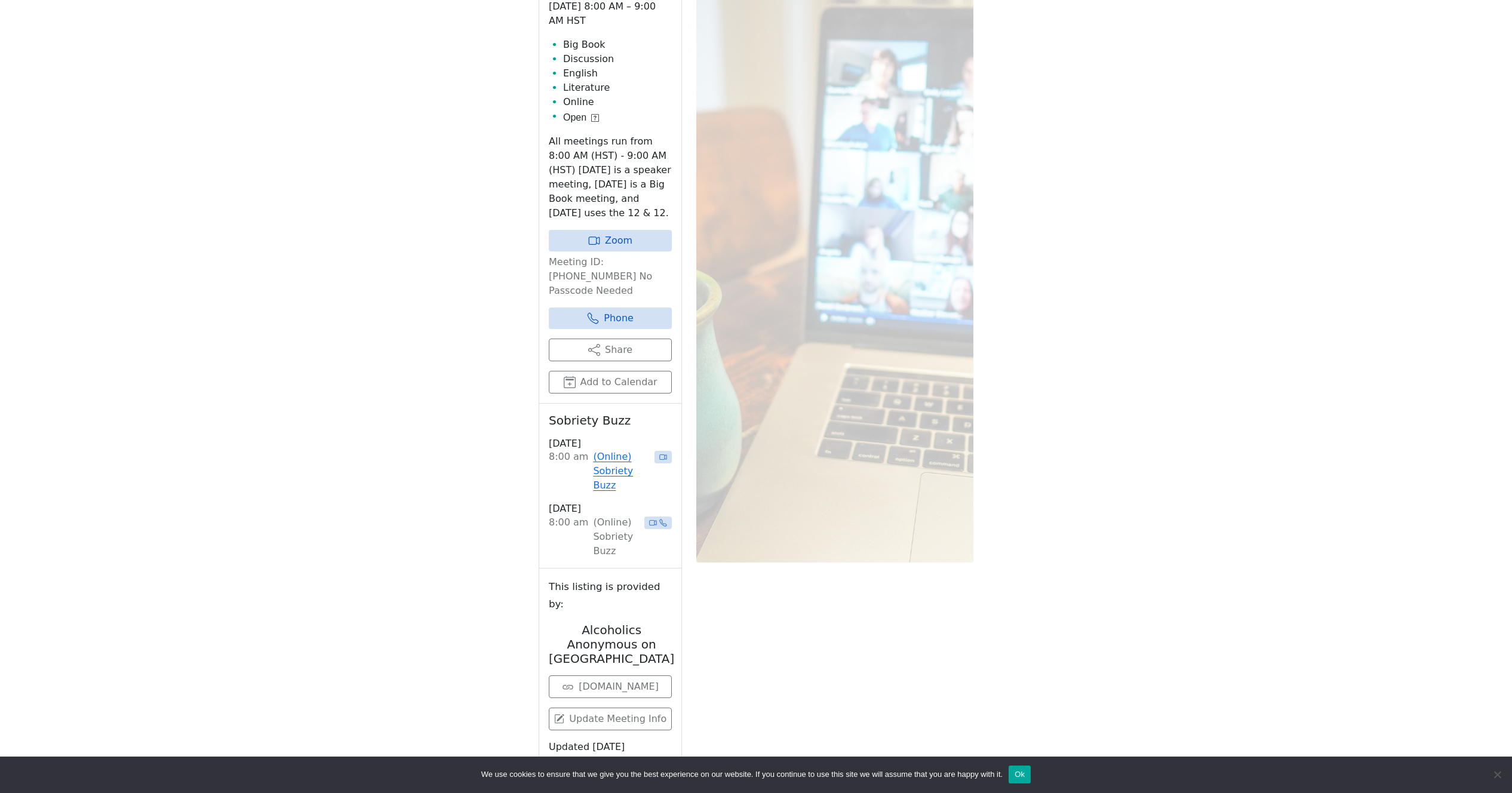
scroll to position [654, 0]
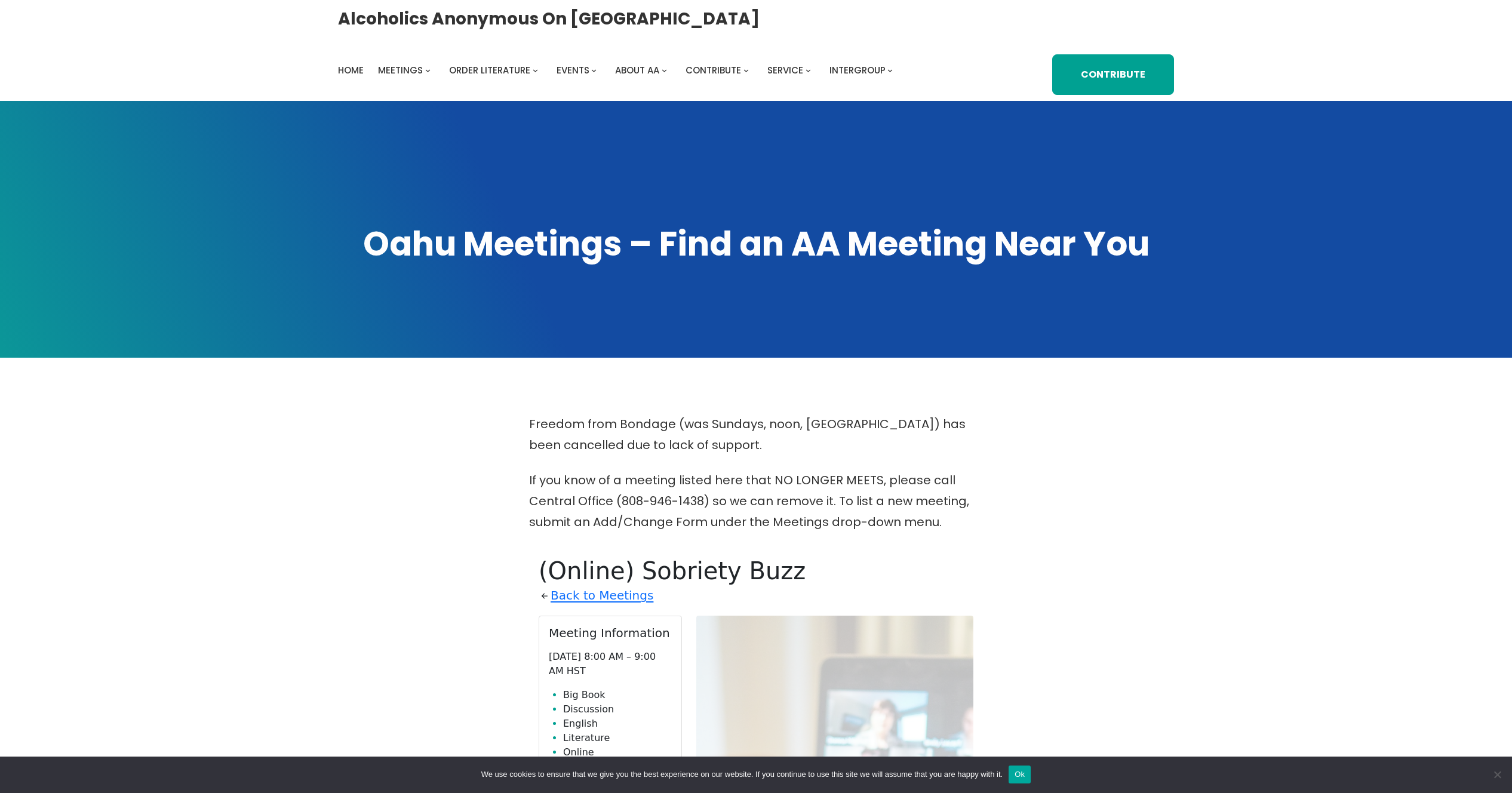
scroll to position [547, 0]
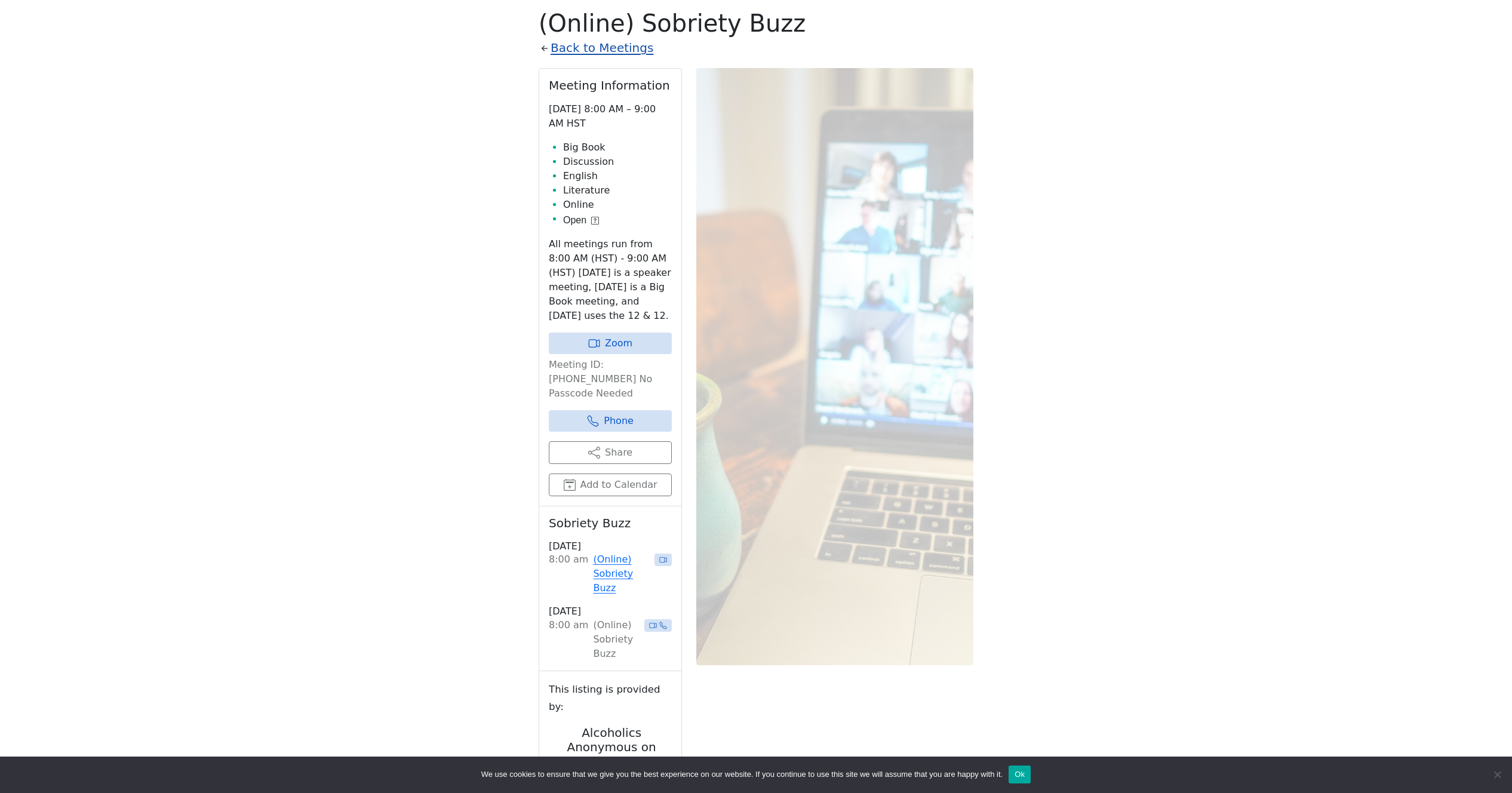
click at [625, 54] on link "Back to Meetings" at bounding box center [602, 48] width 103 height 21
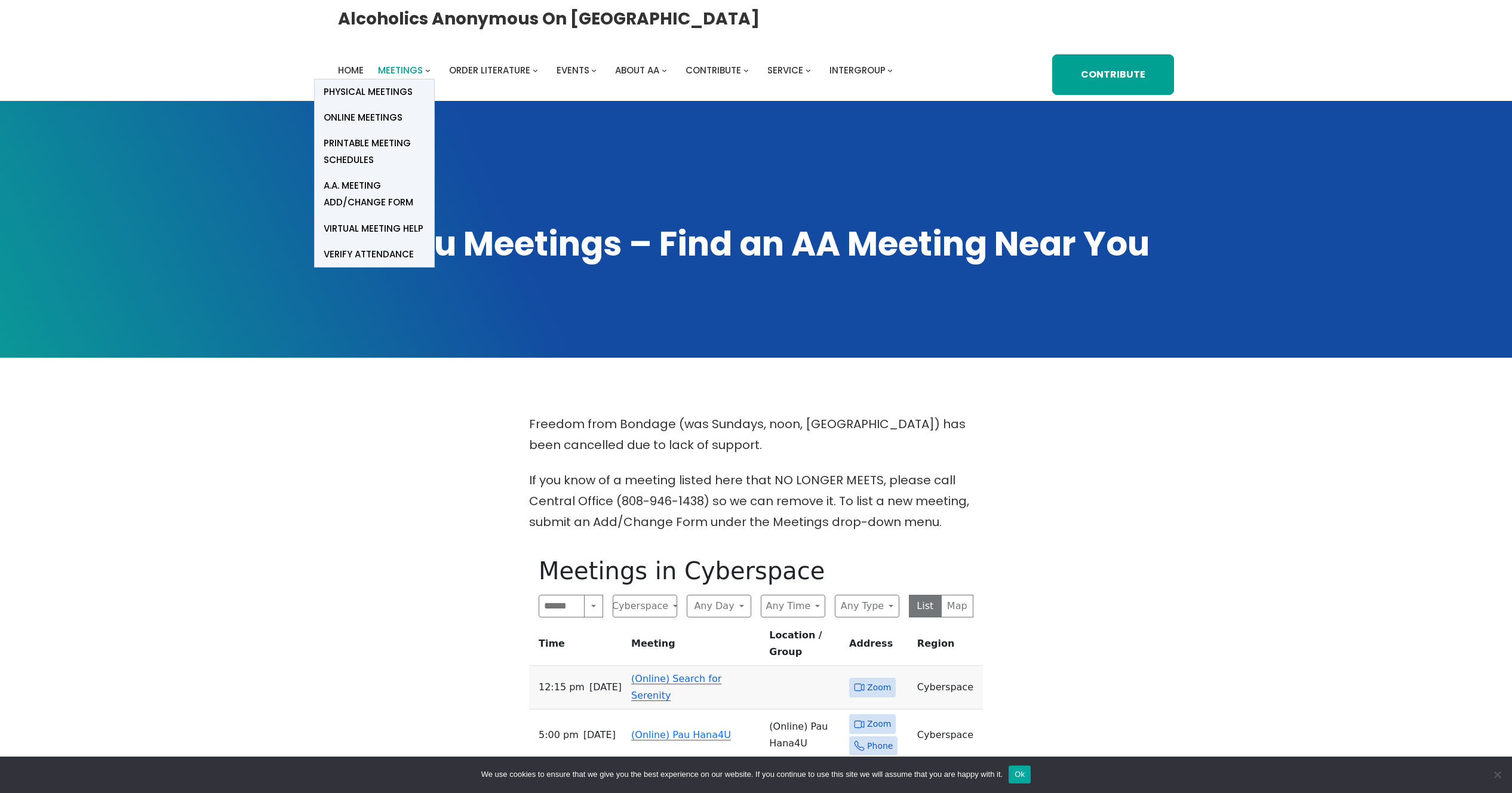
click at [408, 71] on span "Meetings" at bounding box center [400, 70] width 45 height 13
